Goal: Information Seeking & Learning: Check status

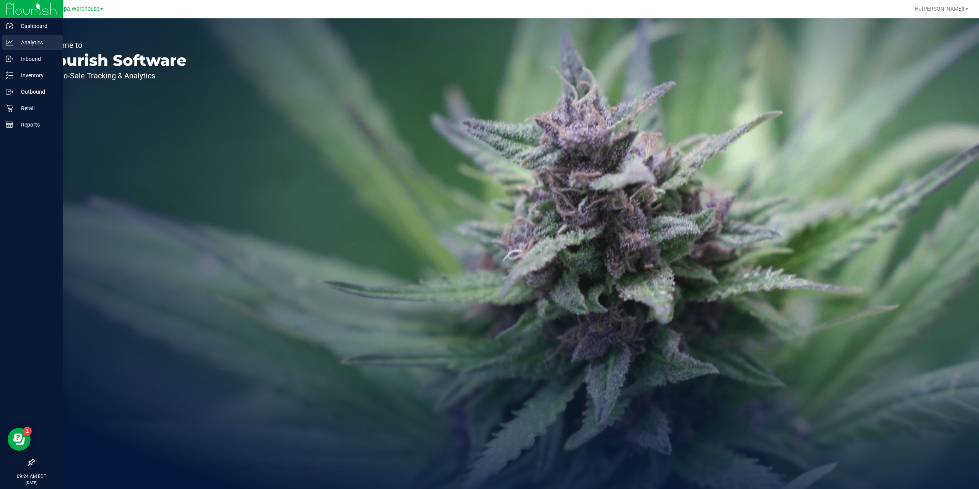
click at [28, 49] on div "Analytics" at bounding box center [32, 42] width 60 height 15
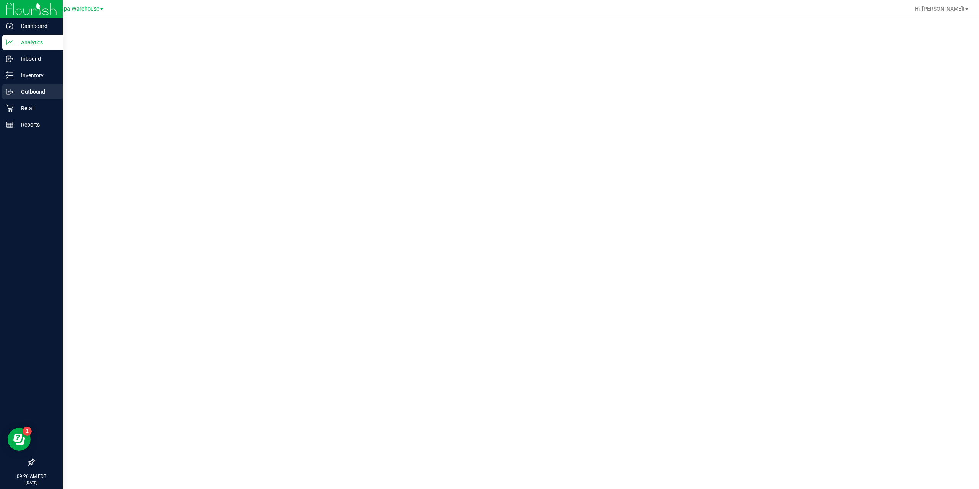
click at [46, 94] on p "Outbound" at bounding box center [36, 91] width 46 height 9
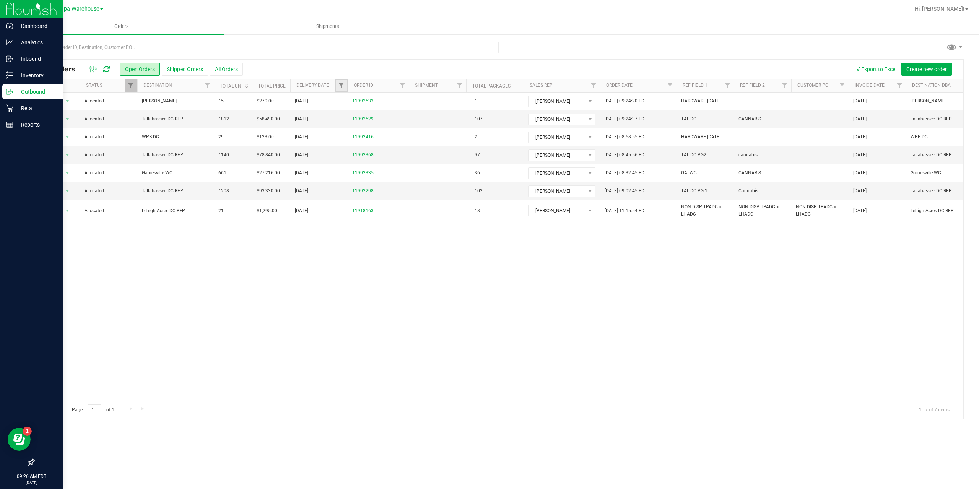
click at [338, 82] on link "Filter" at bounding box center [341, 85] width 13 height 13
click at [413, 129] on span "select" at bounding box center [412, 132] width 6 height 6
click at [356, 211] on link "22" at bounding box center [357, 212] width 11 height 12
type input "[DATE]"
click at [349, 153] on button "Filter" at bounding box center [358, 151] width 37 height 17
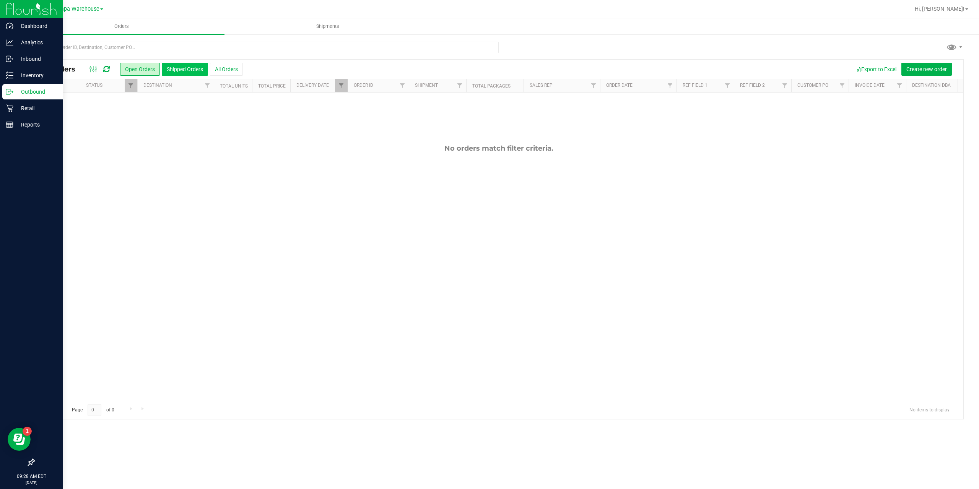
click at [187, 71] on button "Shipped Orders" at bounding box center [185, 69] width 46 height 13
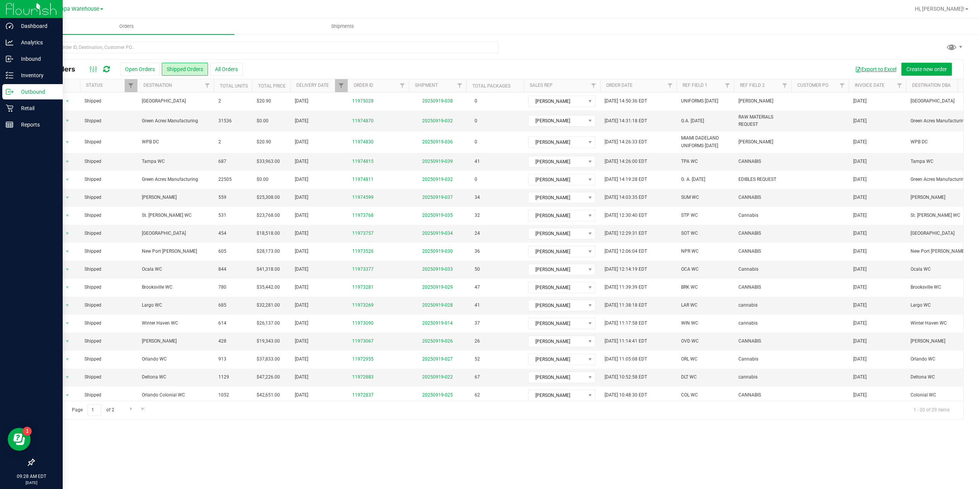
click at [869, 68] on button "Export to Excel" at bounding box center [875, 69] width 51 height 13
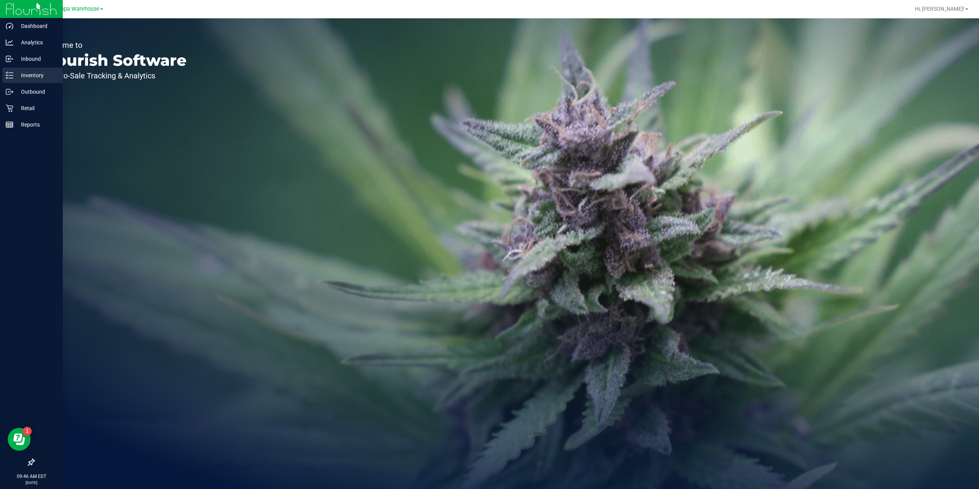
click at [25, 74] on p "Inventory" at bounding box center [36, 75] width 46 height 9
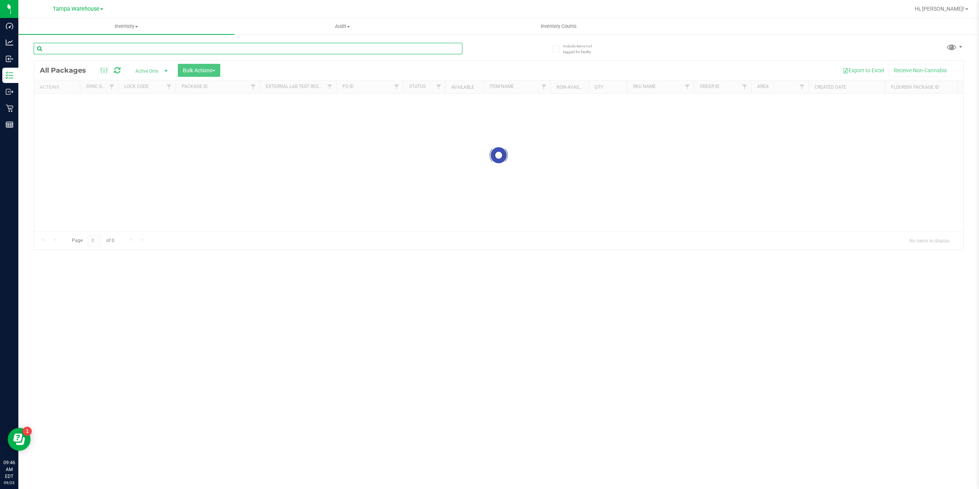
click at [93, 47] on input "text" at bounding box center [248, 48] width 429 height 11
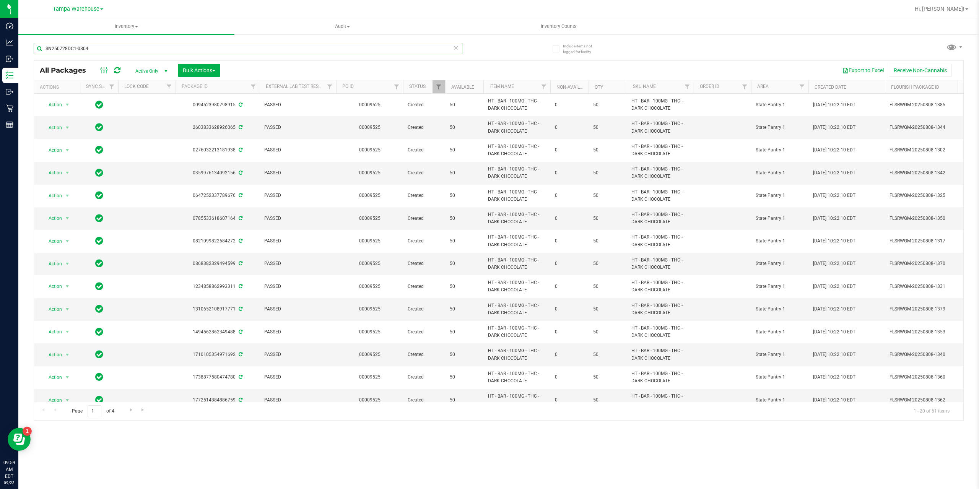
type input "SN250728DC1-0804"
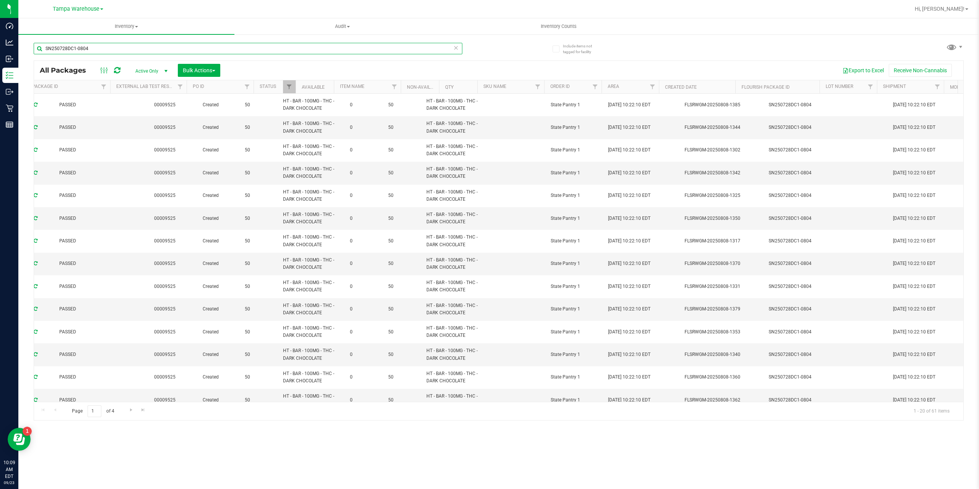
scroll to position [0, 223]
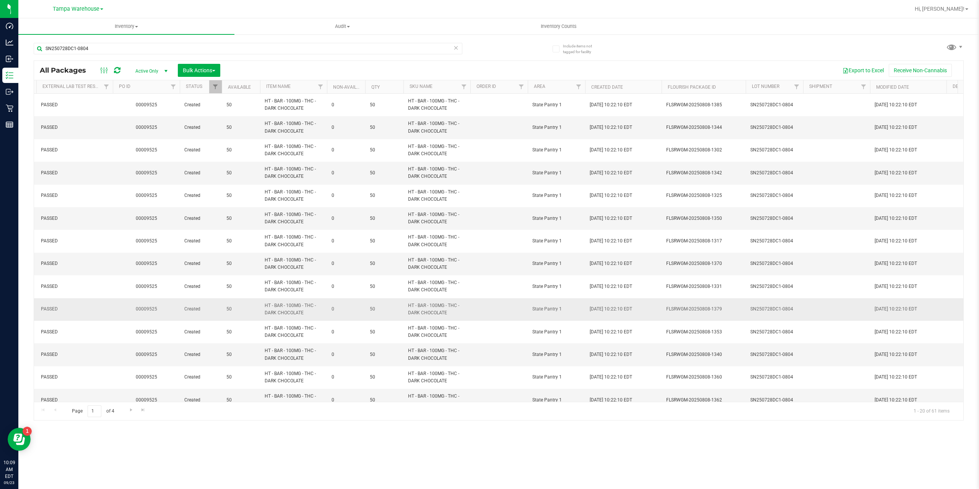
drag, startPoint x: 793, startPoint y: 307, endPoint x: 749, endPoint y: 310, distance: 44.1
click at [749, 310] on td "SN250728DC1-0804" at bounding box center [774, 309] width 57 height 23
drag, startPoint x: 763, startPoint y: 308, endPoint x: 748, endPoint y: 309, distance: 15.3
click at [748, 309] on input "SN250728DC1-0804" at bounding box center [772, 309] width 55 height 12
click at [321, 175] on span "HT - BAR - 100MG - THC - DARK CHOCOLATE" at bounding box center [294, 173] width 58 height 15
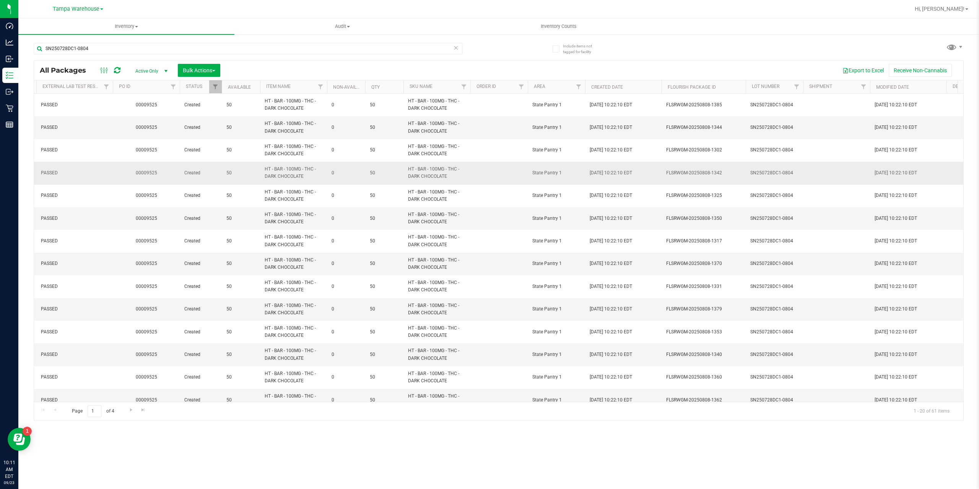
drag, startPoint x: 303, startPoint y: 176, endPoint x: 239, endPoint y: 167, distance: 63.7
click at [291, 181] on td "HT - BAR - 100MG - THC - DARK CHOCOLATE" at bounding box center [293, 173] width 67 height 23
drag, startPoint x: 295, startPoint y: 176, endPoint x: 268, endPoint y: 169, distance: 27.5
click at [268, 169] on span "HT - BAR - 100MG - THC - DARK CHOCOLATE" at bounding box center [294, 173] width 58 height 15
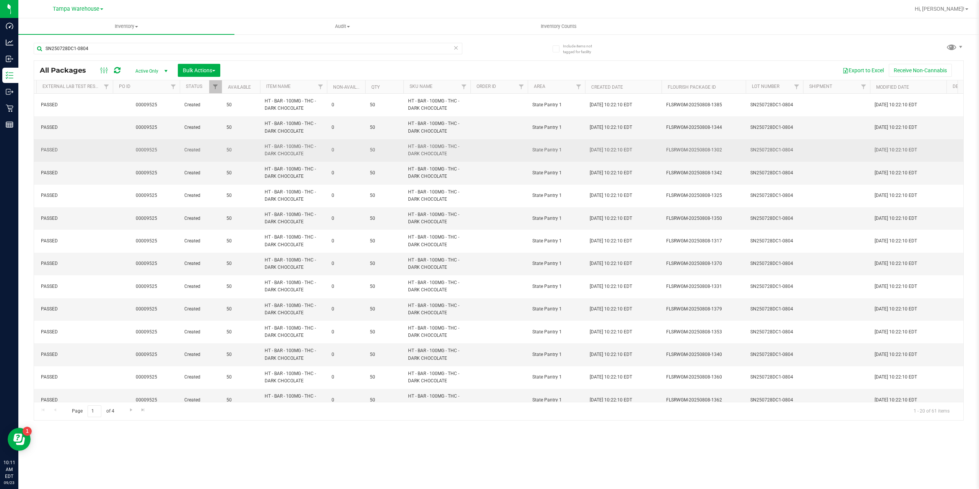
drag, startPoint x: 300, startPoint y: 153, endPoint x: 266, endPoint y: 147, distance: 34.1
click at [266, 147] on span "HT - BAR - 100MG - THC - DARK CHOCOLATE" at bounding box center [294, 150] width 58 height 15
copy span "HT - BAR - 100MG - THC - DARK CHOCOLATE"
